Goal: Task Accomplishment & Management: Use online tool/utility

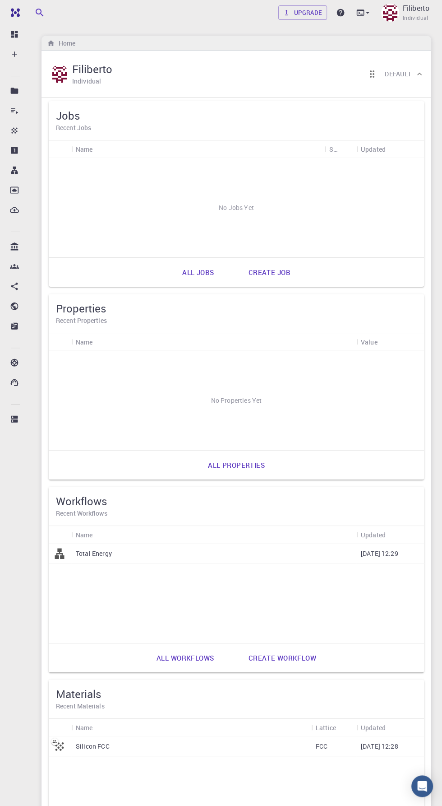
click at [286, 278] on link "Create job" at bounding box center [270, 272] width 62 height 22
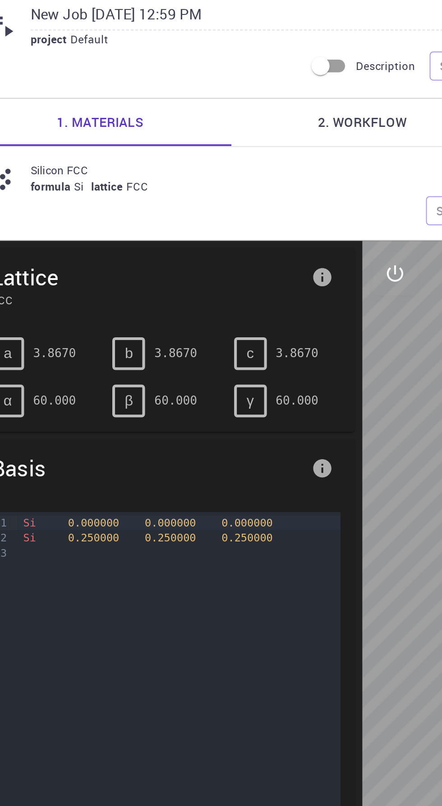
scroll to position [19, 0]
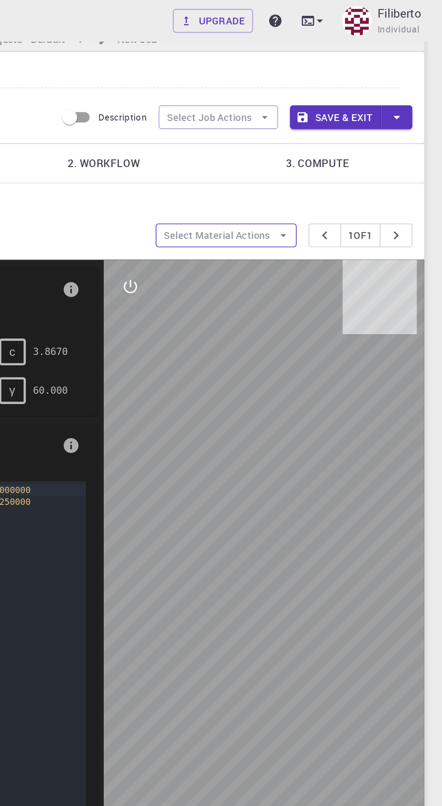
click at [344, 143] on icon "button" at bounding box center [346, 143] width 4 height 2
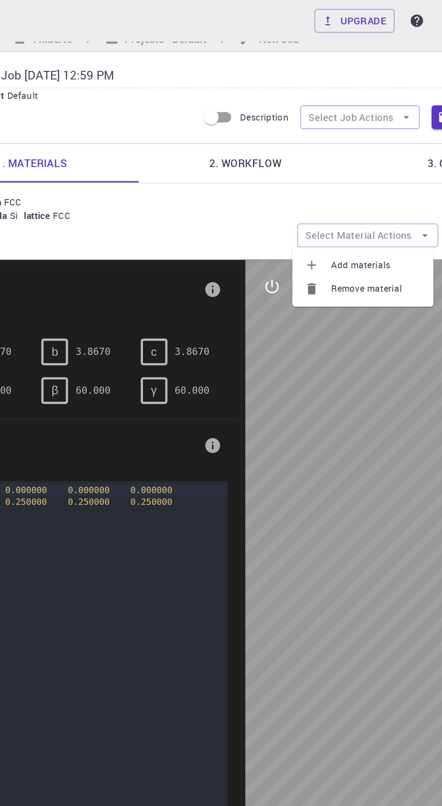
click at [334, 157] on span "Add materials" at bounding box center [315, 161] width 55 height 9
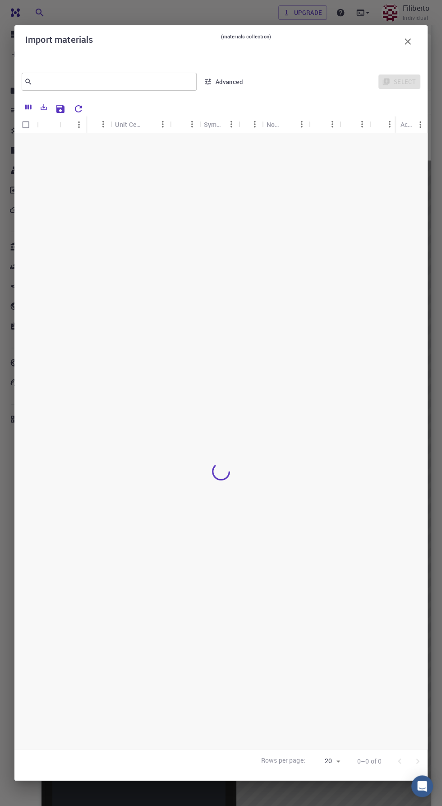
scroll to position [15, 0]
